Goal: Check status: Check status

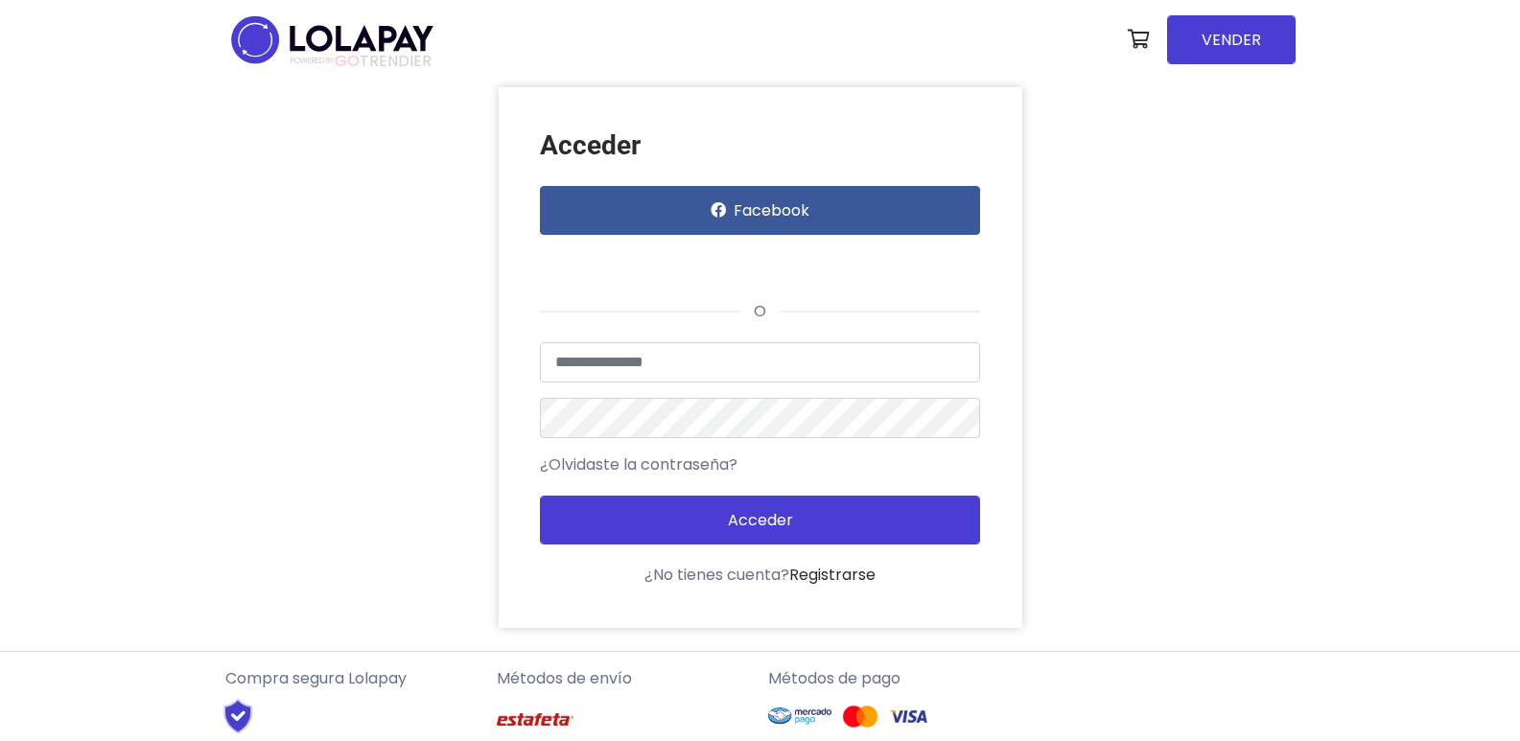
click at [788, 329] on div "Acceder Facebook o Usuario no encontrado o datos inválidos ¿Olvidaste la contra…" at bounding box center [761, 357] width 524 height 541
click at [792, 372] on input "text" at bounding box center [760, 362] width 440 height 40
type input "**********"
click at [540, 496] on button "Acceder" at bounding box center [760, 520] width 440 height 49
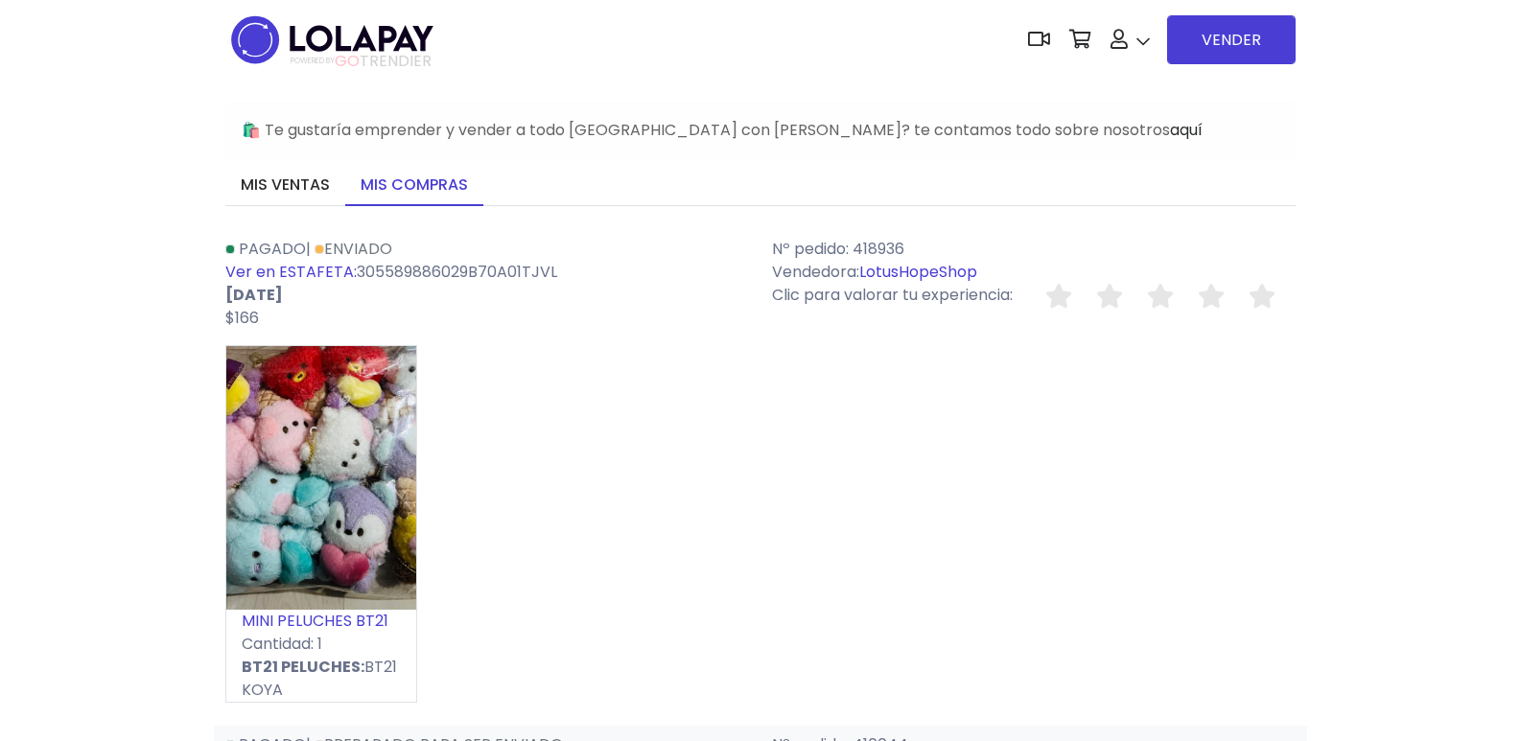
click at [340, 275] on link "Ver en ESTAFETA:" at bounding box center [290, 272] width 131 height 22
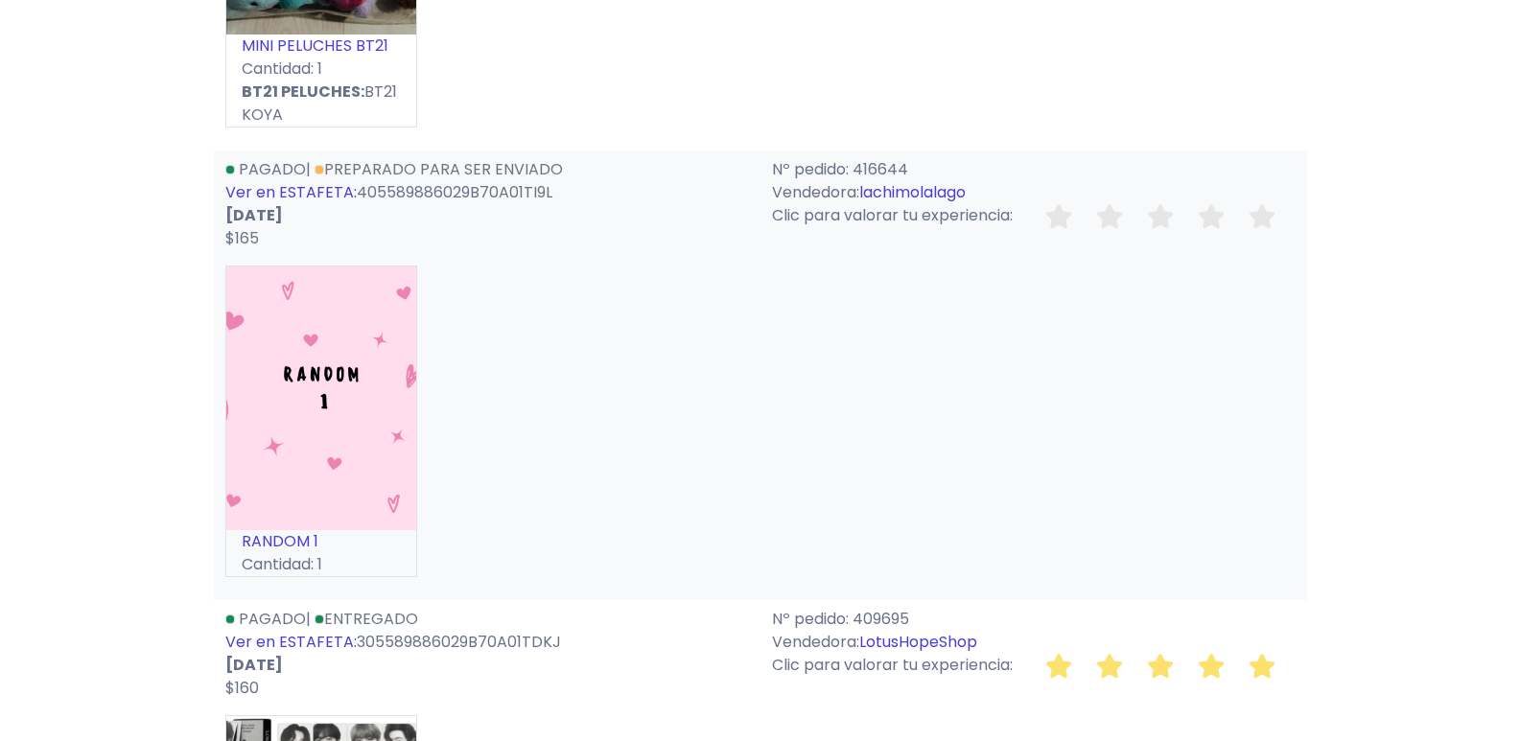
click at [310, 190] on link "Ver en ESTAFETA:" at bounding box center [290, 192] width 131 height 22
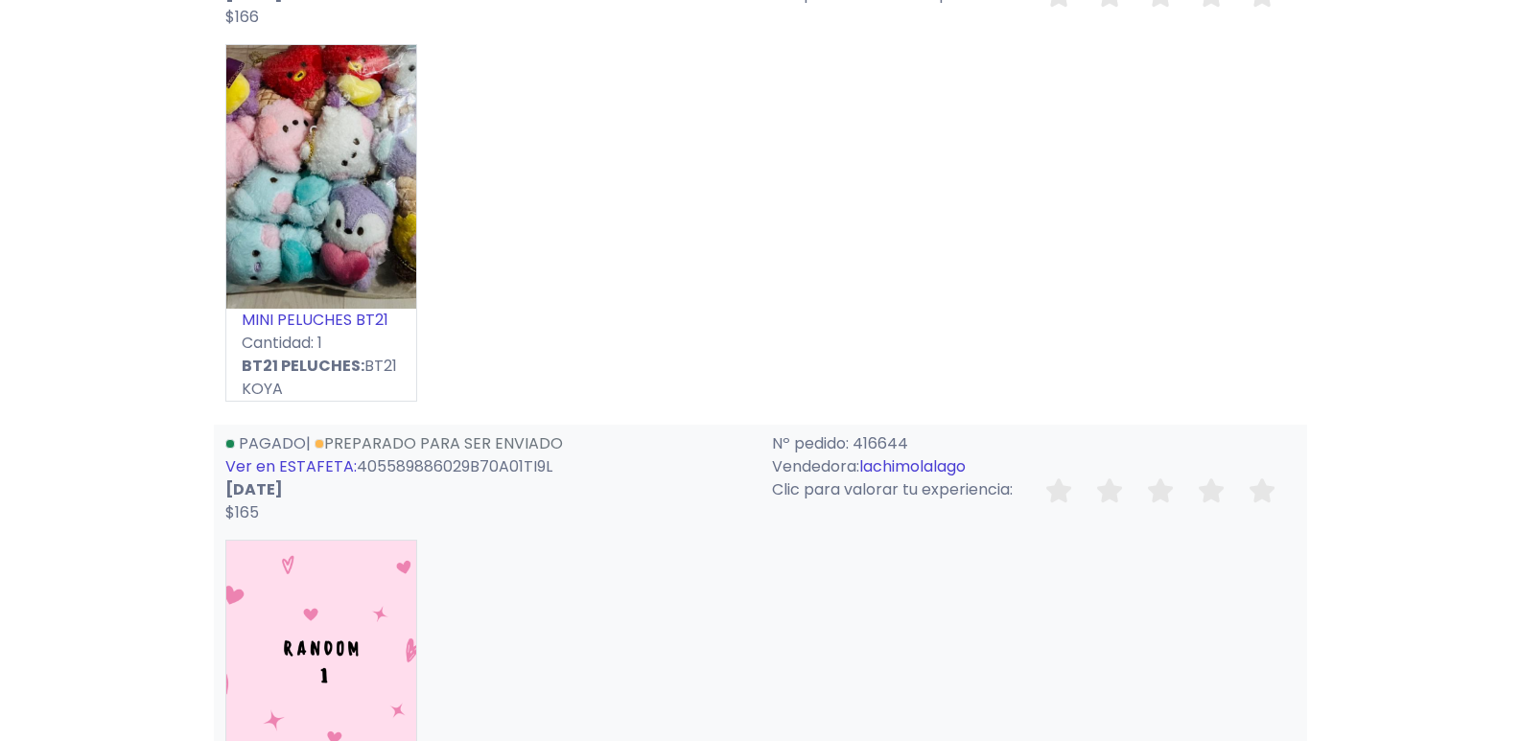
scroll to position [0, 0]
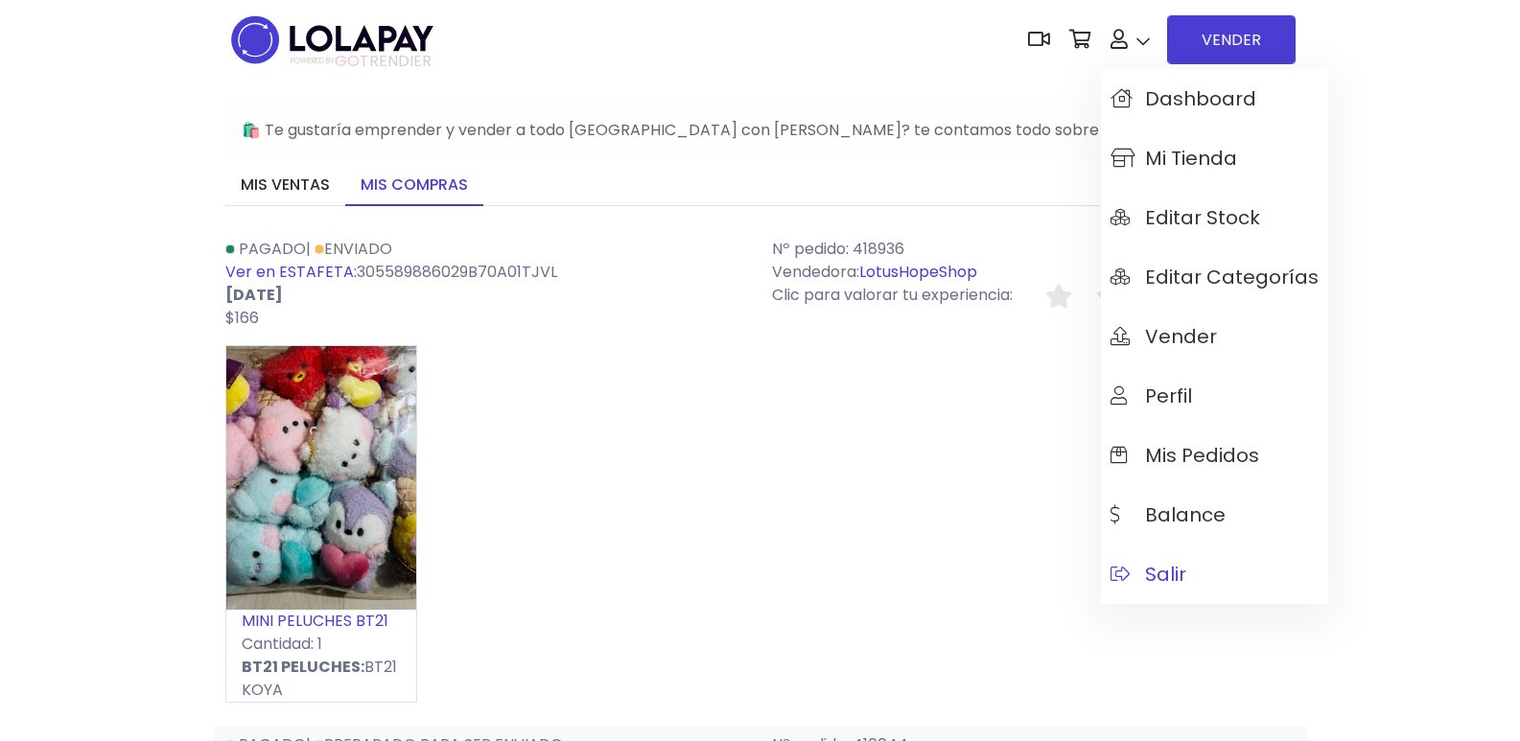
click at [1158, 574] on span "Salir" at bounding box center [1149, 574] width 76 height 21
